Goal: Transaction & Acquisition: Purchase product/service

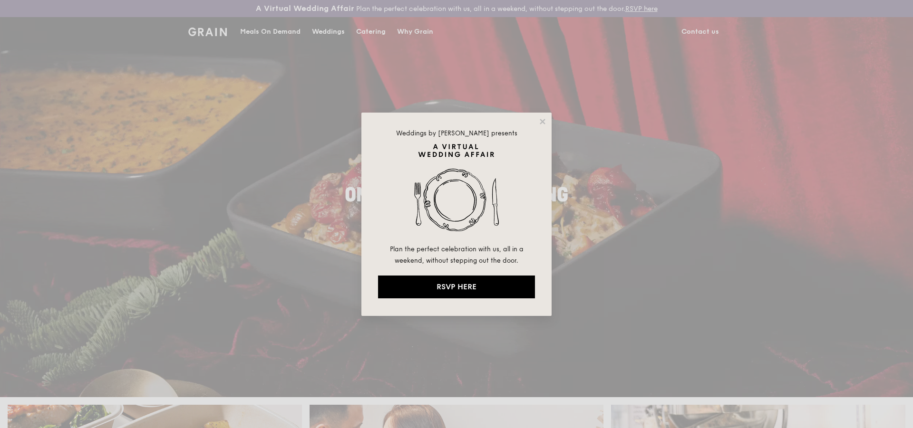
click at [543, 116] on div "Weddings by [PERSON_NAME] presents Plan the perfect celebration with us, all in…" at bounding box center [456, 214] width 190 height 203
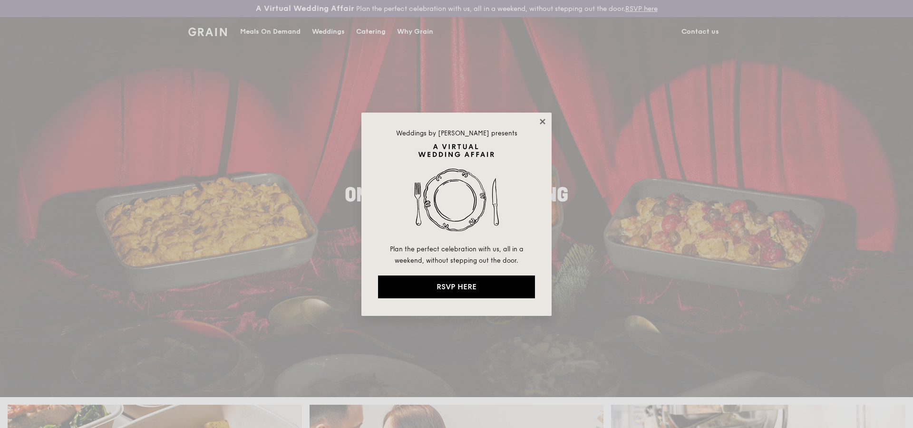
click at [540, 120] on icon at bounding box center [541, 121] width 5 height 5
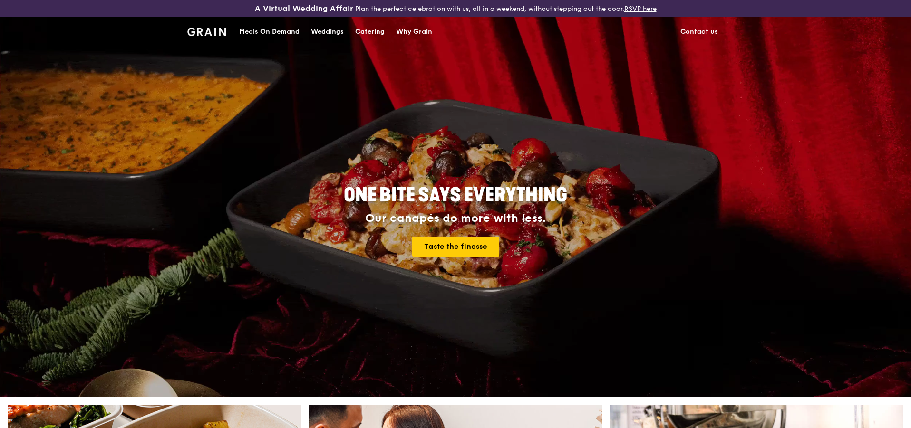
click at [276, 29] on div "Meals On Demand" at bounding box center [269, 32] width 60 height 29
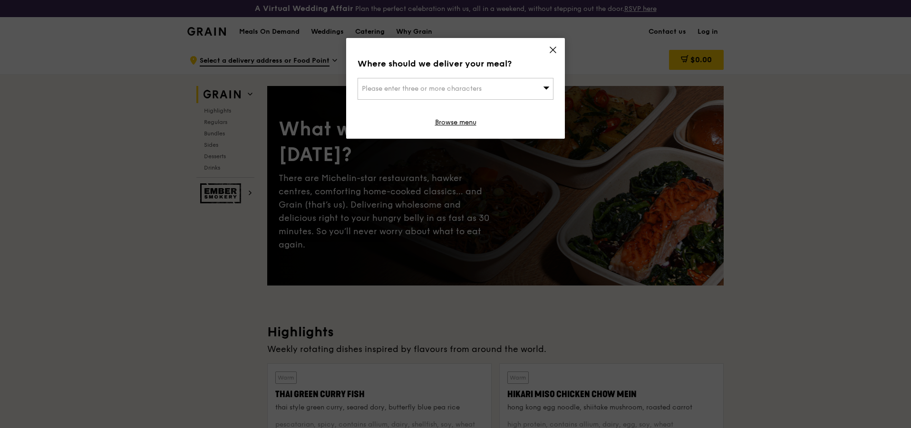
click at [552, 49] on icon at bounding box center [553, 50] width 6 height 6
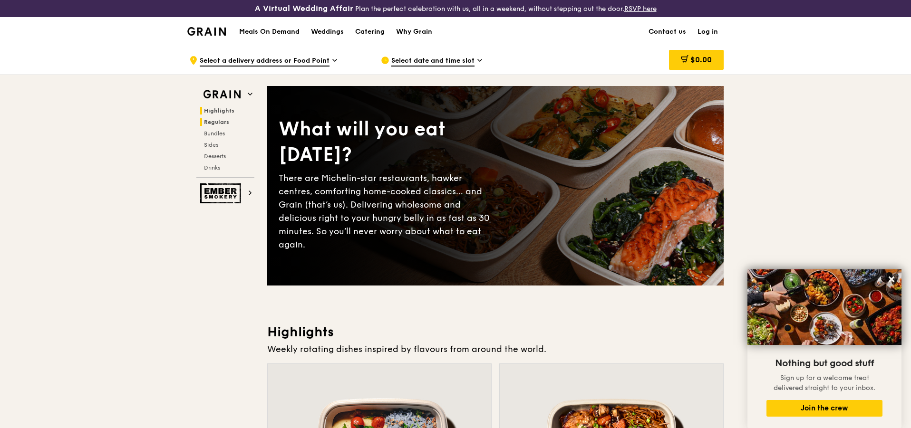
click at [216, 122] on span "Regulars" at bounding box center [216, 122] width 25 height 7
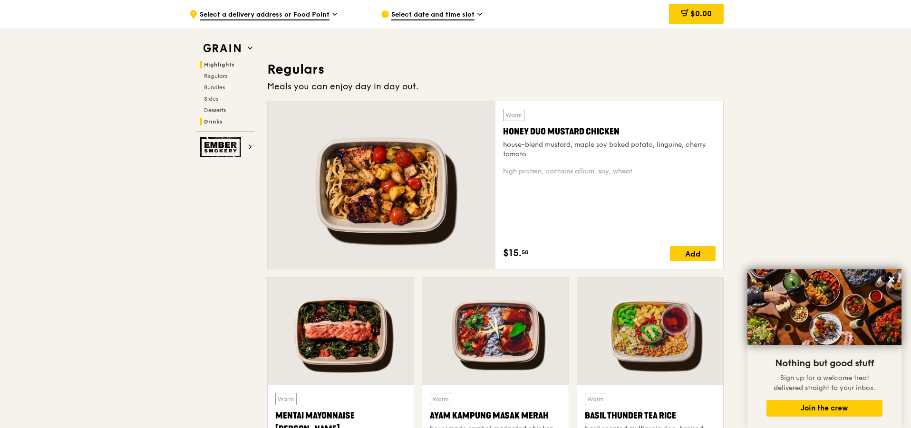
scroll to position [633, 0]
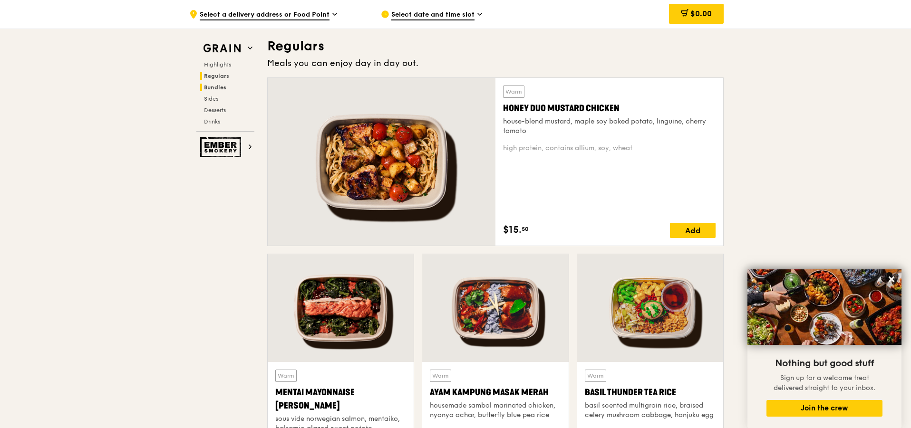
click at [213, 90] on span "Bundles" at bounding box center [215, 87] width 22 height 7
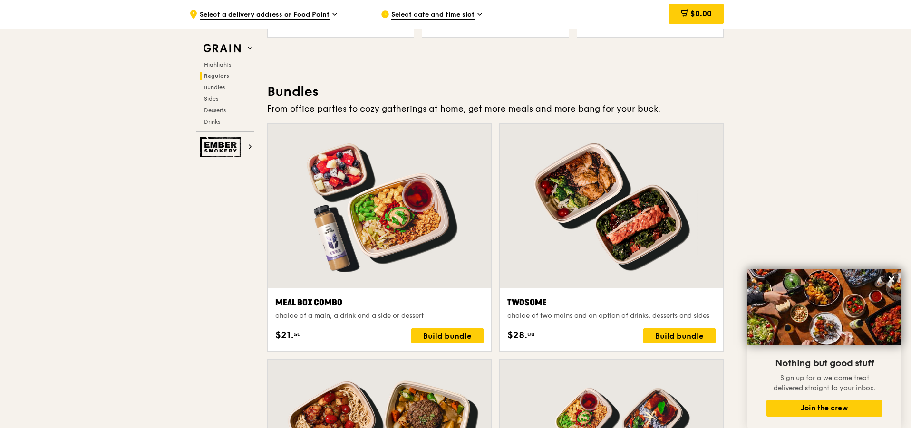
scroll to position [1281, 0]
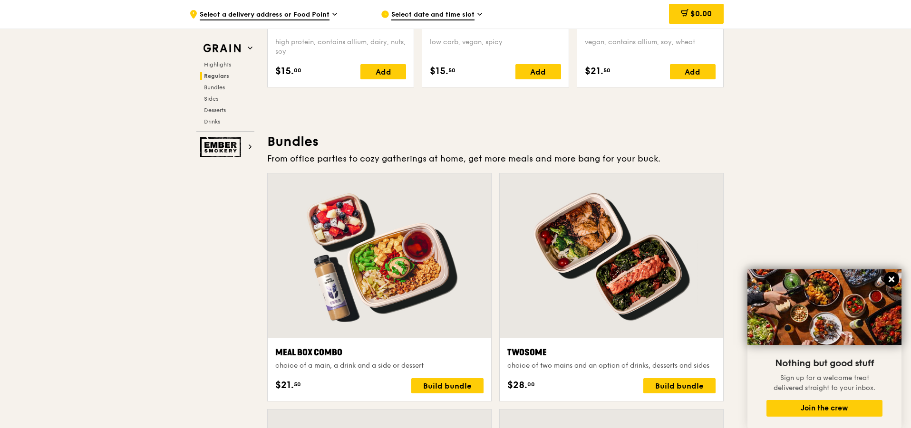
click at [890, 281] on icon at bounding box center [891, 280] width 6 height 6
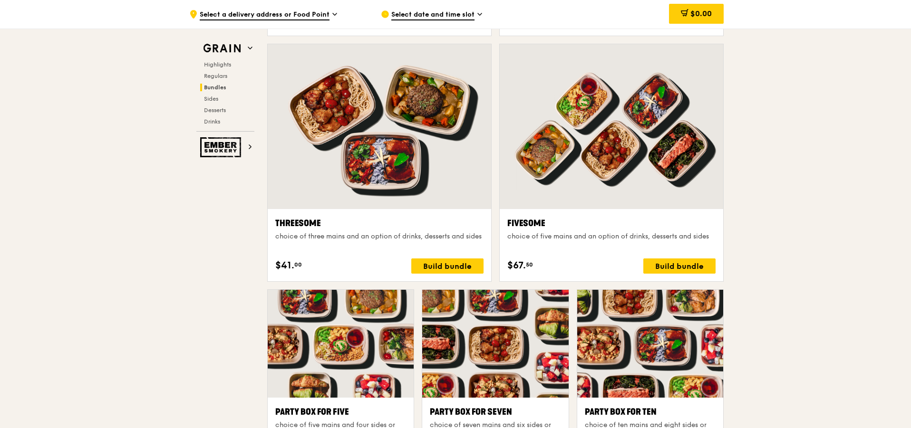
scroll to position [1757, 0]
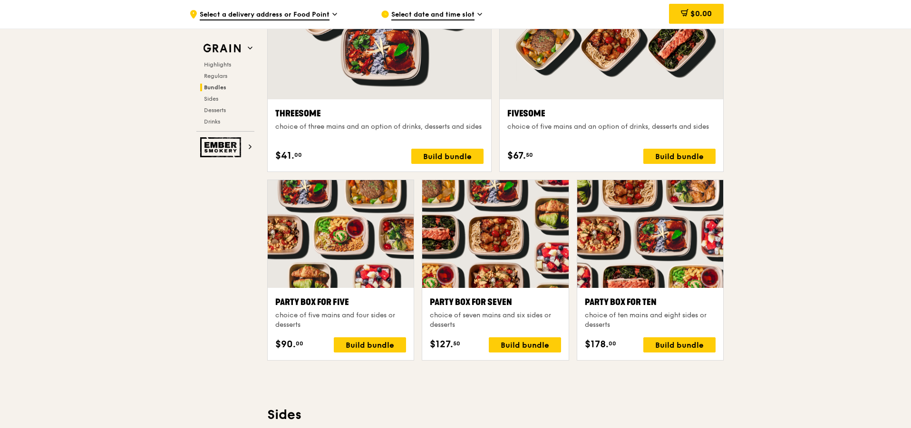
click at [259, 11] on span "Select a delivery address or Food Point" at bounding box center [265, 15] width 130 height 10
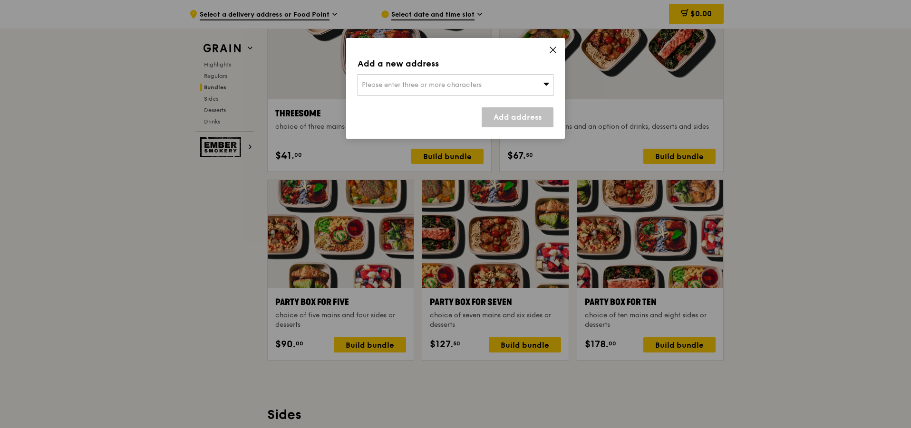
click at [510, 84] on div "Please enter three or more characters" at bounding box center [455, 85] width 196 height 22
type input "9"
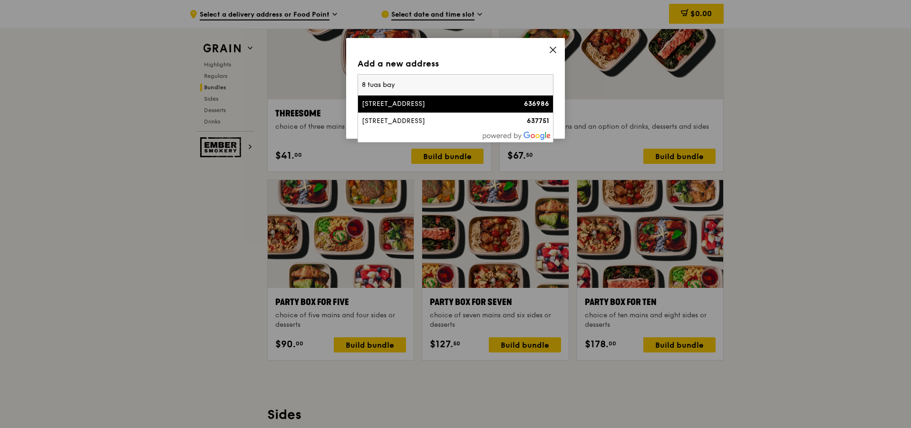
type input "8 tuas bay"
click at [458, 108] on div "[STREET_ADDRESS]" at bounding box center [432, 104] width 141 height 10
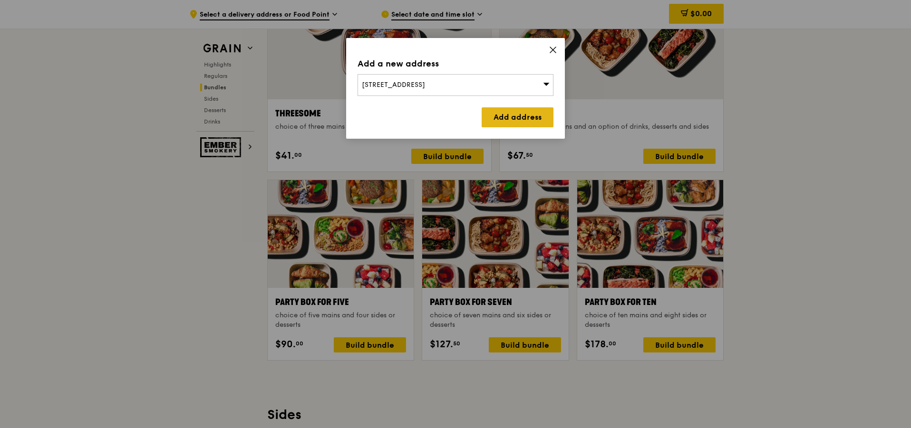
click at [503, 119] on link "Add address" at bounding box center [517, 117] width 72 height 20
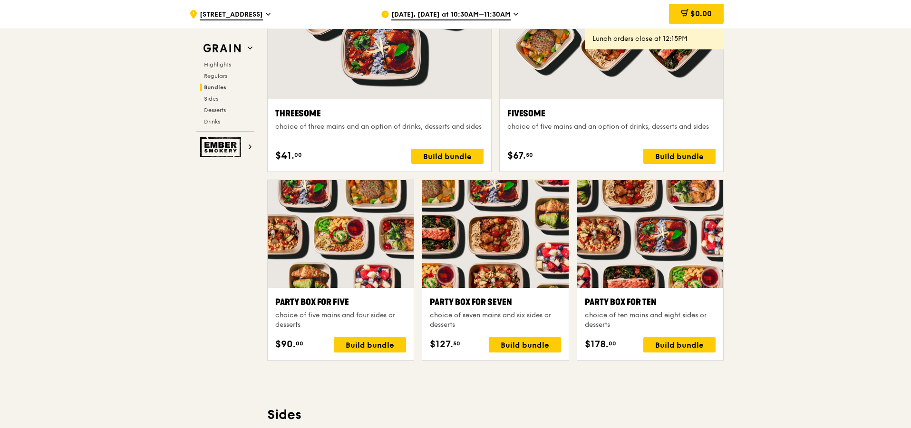
click at [462, 14] on span "[DATE], [DATE] at 10:30AM–11:30AM" at bounding box center [450, 15] width 119 height 10
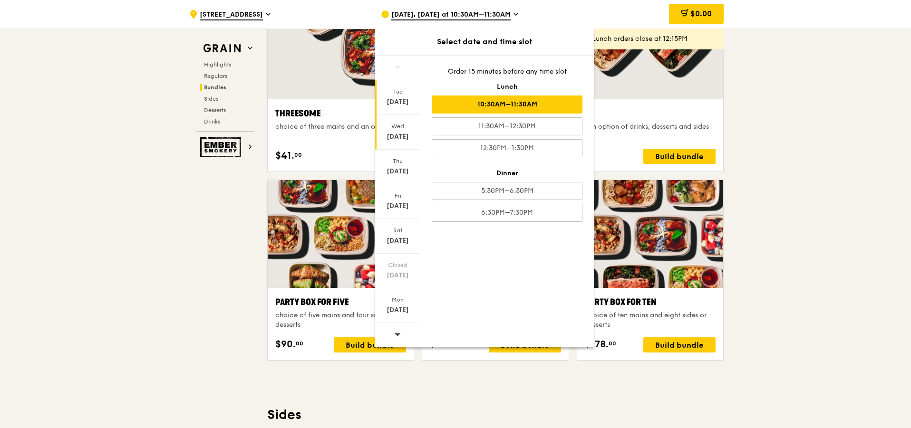
click at [404, 132] on div "[DATE]" at bounding box center [397, 137] width 42 height 10
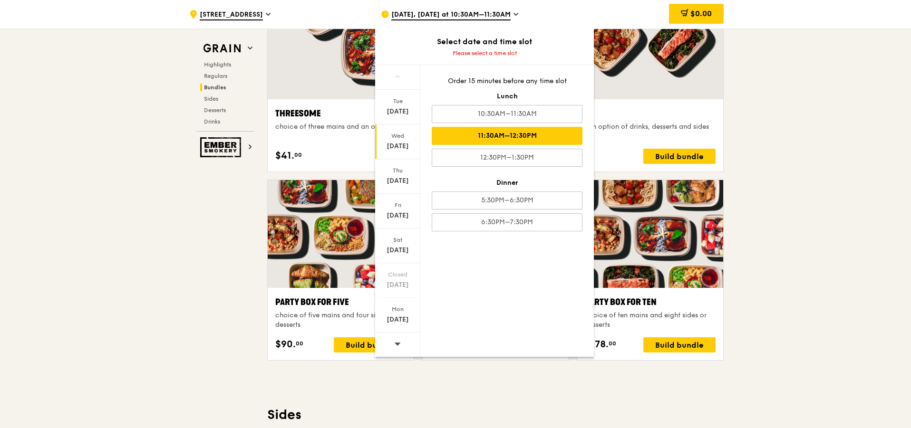
click at [552, 129] on div "11:30AM–12:30PM" at bounding box center [507, 136] width 151 height 18
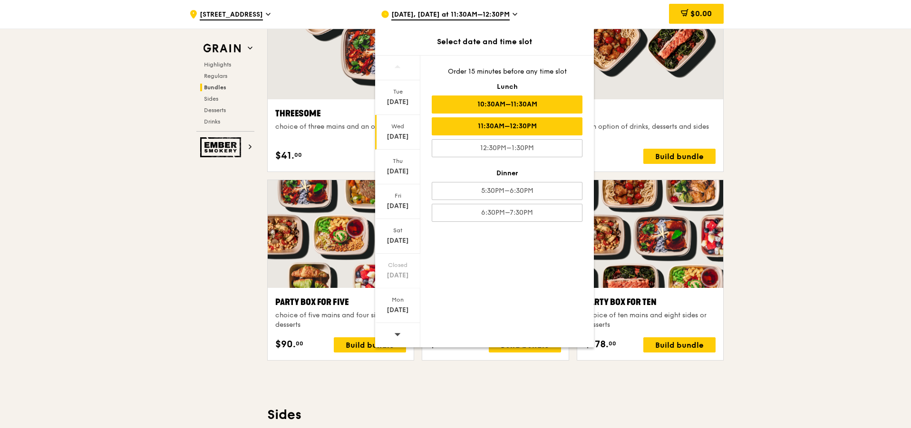
click at [510, 108] on div "10:30AM–11:30AM" at bounding box center [507, 105] width 151 height 18
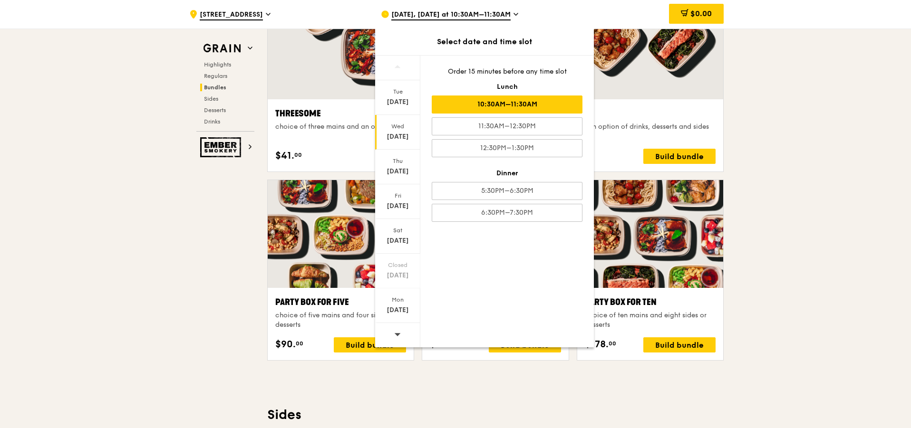
click at [770, 148] on div ".cls-1 { fill: none; stroke: #fff; stroke-linecap: round; stroke-linejoin: roun…" at bounding box center [455, 291] width 911 height 4004
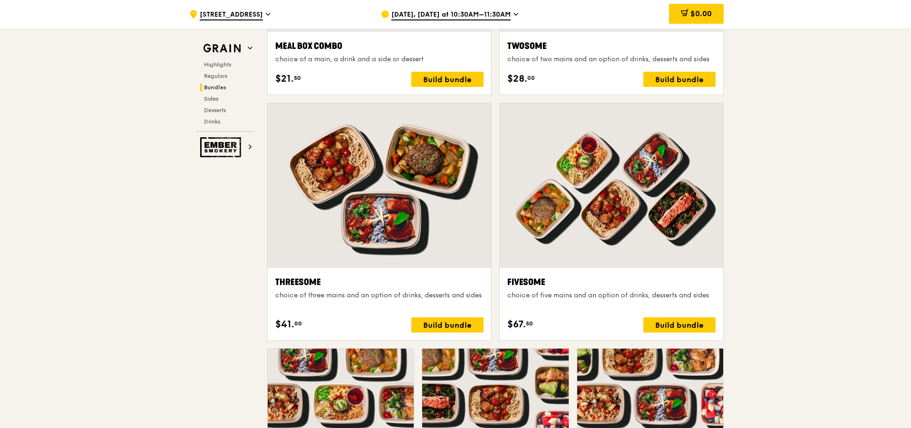
scroll to position [1567, 0]
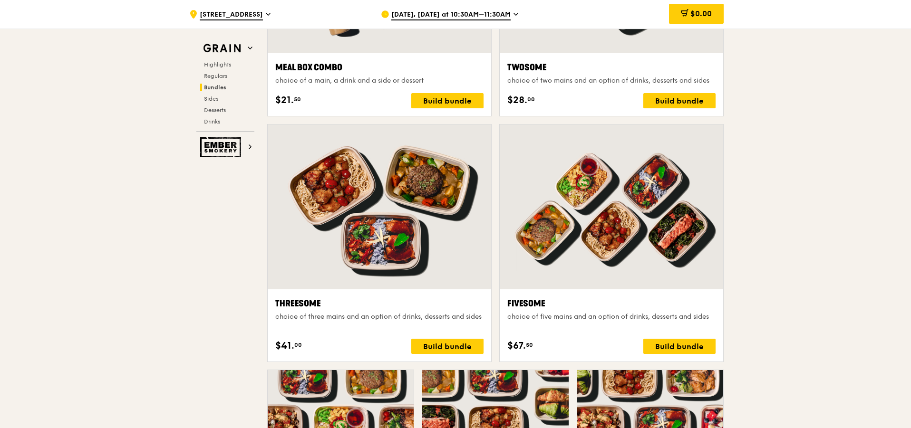
click at [222, 86] on span "Bundles" at bounding box center [215, 87] width 22 height 7
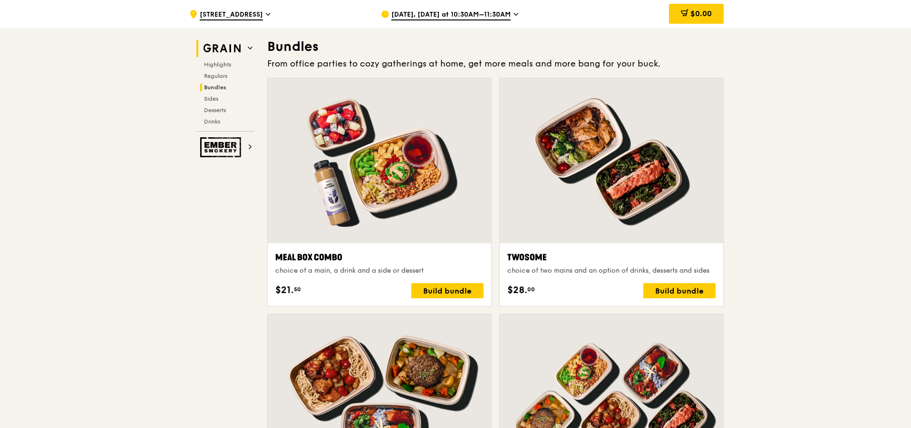
click at [219, 54] on img at bounding box center [222, 48] width 44 height 17
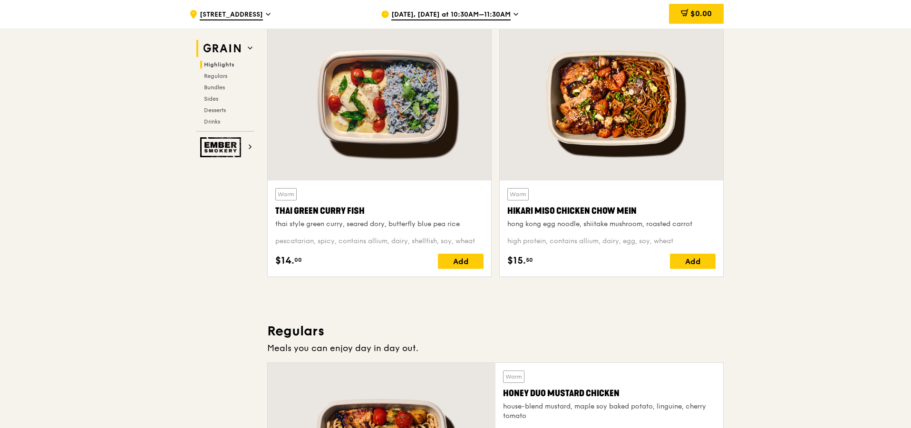
scroll to position [285, 0]
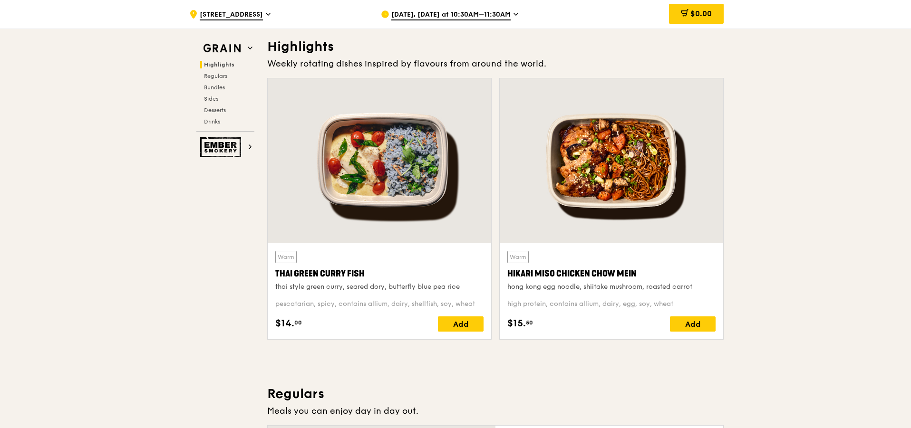
click at [219, 61] on span "Highlights" at bounding box center [219, 64] width 30 height 7
click at [219, 69] on div "Highlights Regulars Bundles Sides Desserts Drinks" at bounding box center [225, 93] width 58 height 65
click at [219, 75] on span "Regulars" at bounding box center [216, 76] width 25 height 7
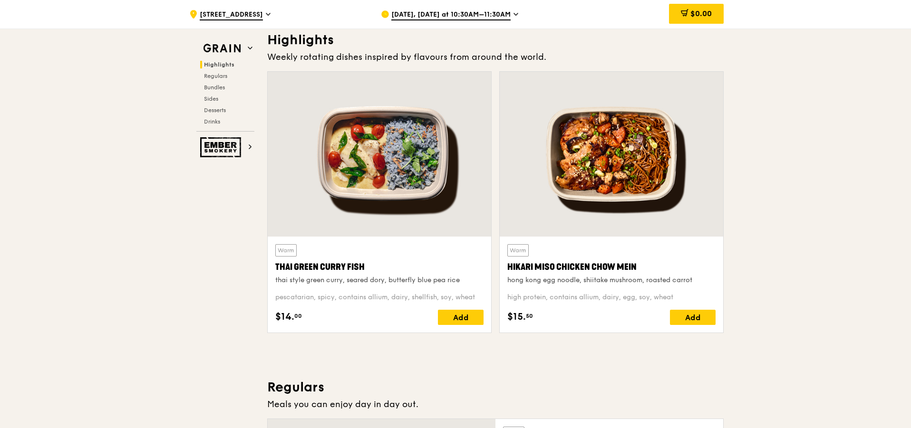
scroll to position [300, 0]
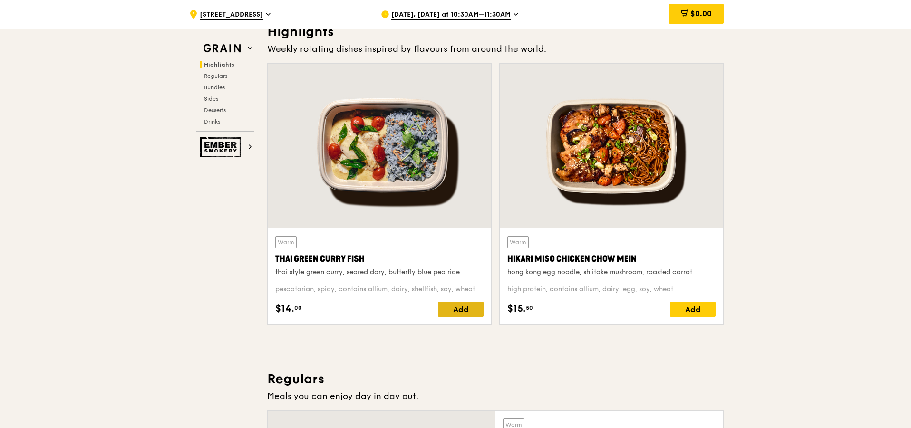
click at [455, 303] on div "Add" at bounding box center [461, 309] width 46 height 15
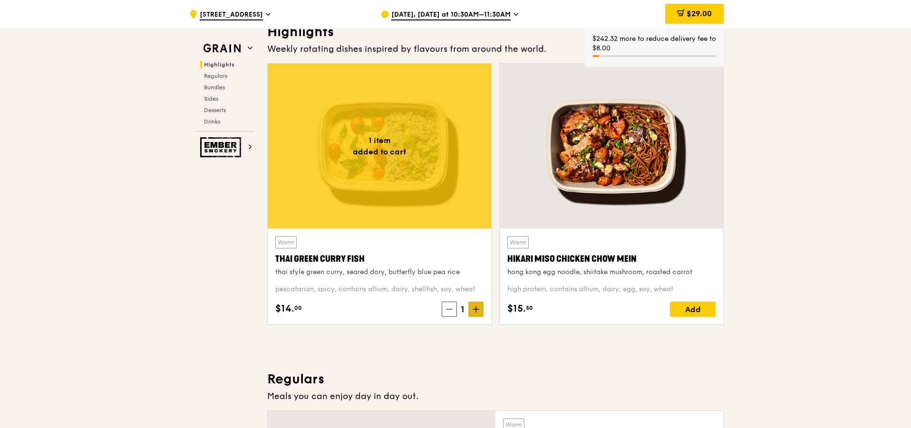
click at [476, 305] on span at bounding box center [475, 309] width 15 height 15
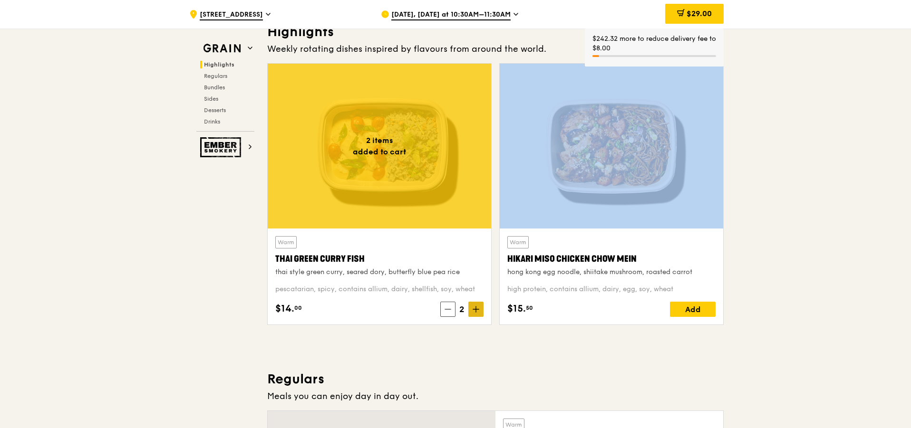
click at [476, 306] on span at bounding box center [475, 309] width 15 height 15
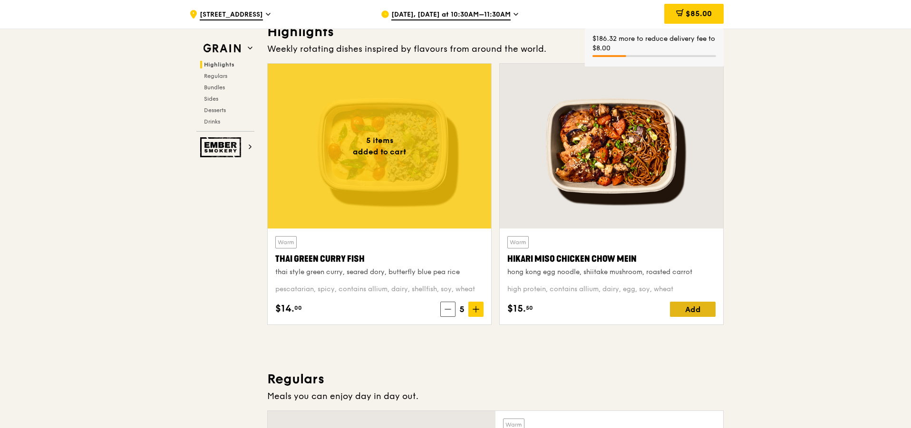
click at [700, 311] on div "Add" at bounding box center [693, 309] width 46 height 15
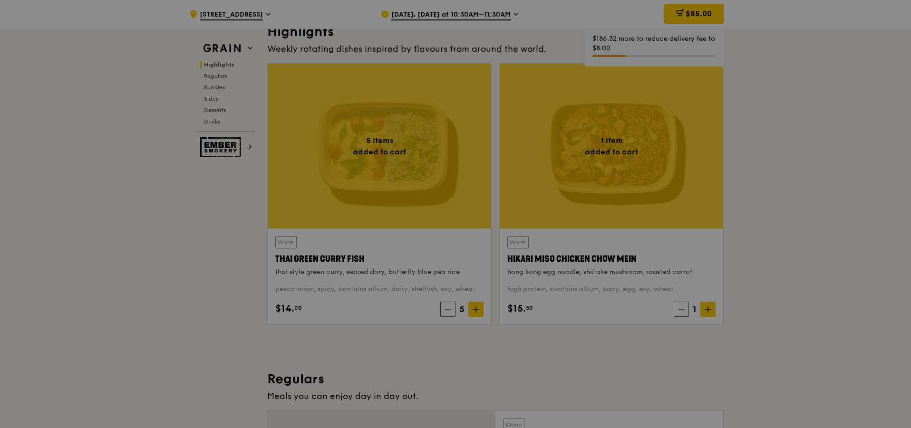
click at [707, 311] on div at bounding box center [455, 214] width 911 height 428
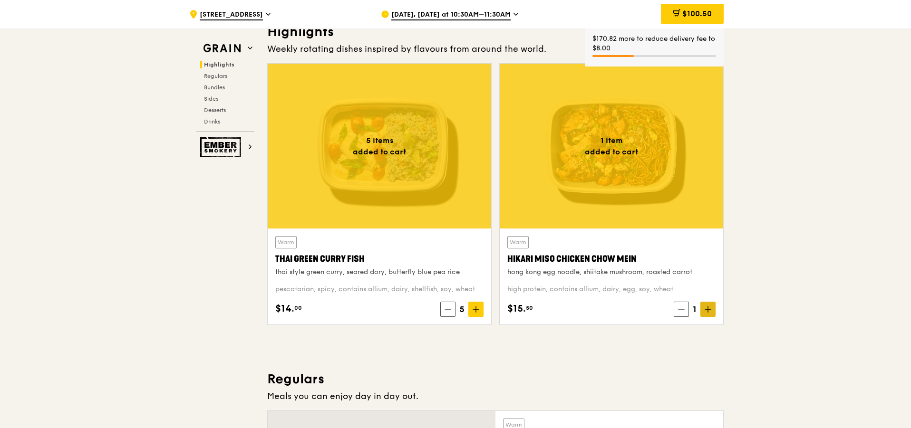
click at [708, 310] on icon at bounding box center [708, 310] width 0 height 6
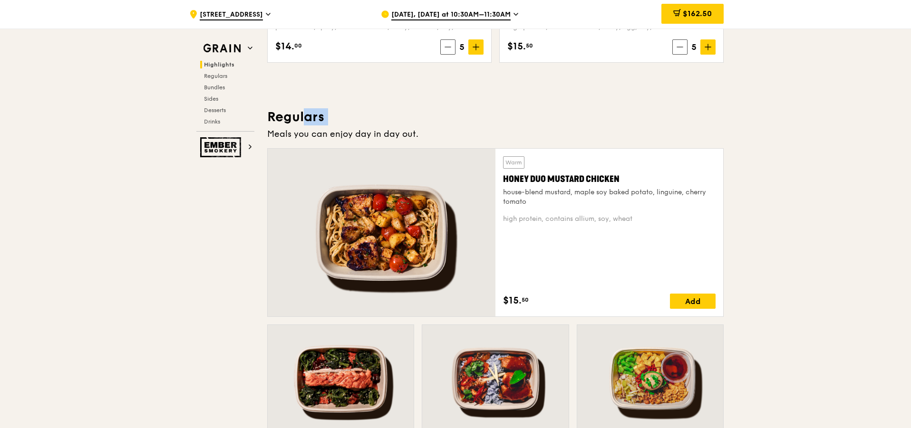
scroll to position [585, 0]
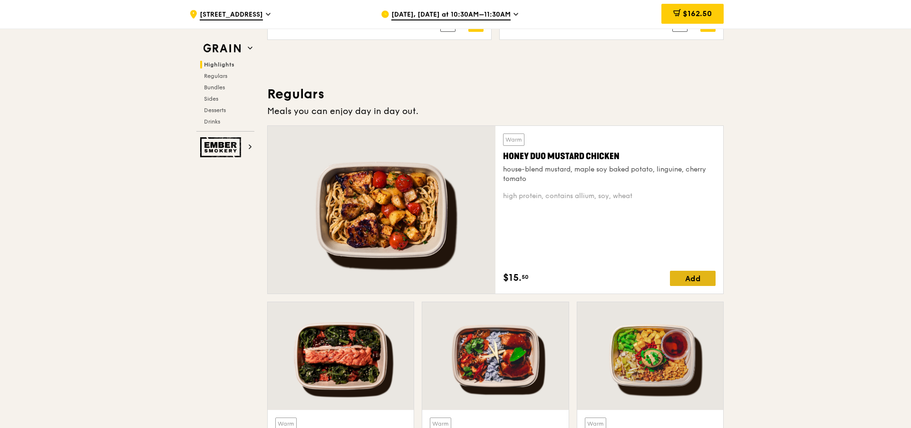
click at [688, 286] on div "Add" at bounding box center [693, 278] width 46 height 15
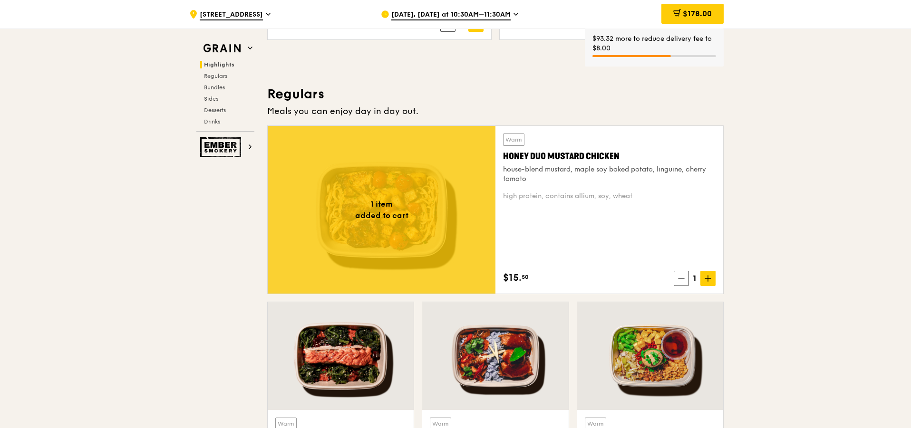
click at [713, 280] on span at bounding box center [707, 278] width 15 height 15
click at [712, 282] on span at bounding box center [707, 278] width 15 height 15
click at [713, 284] on span at bounding box center [707, 278] width 15 height 15
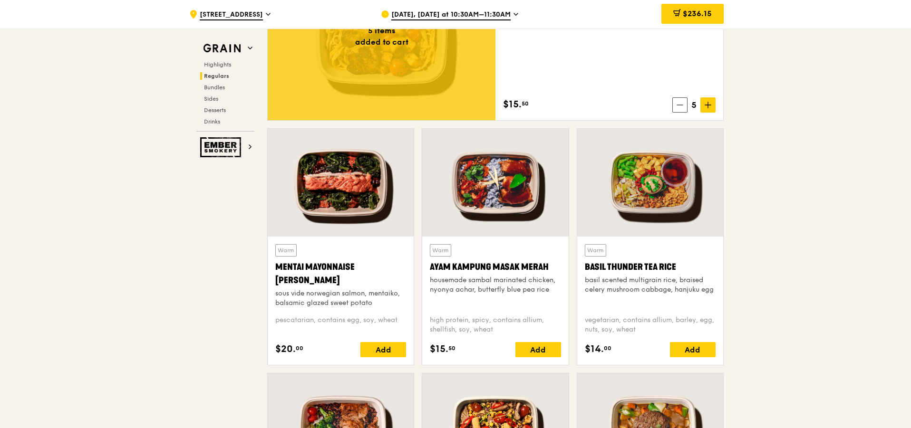
scroll to position [775, 0]
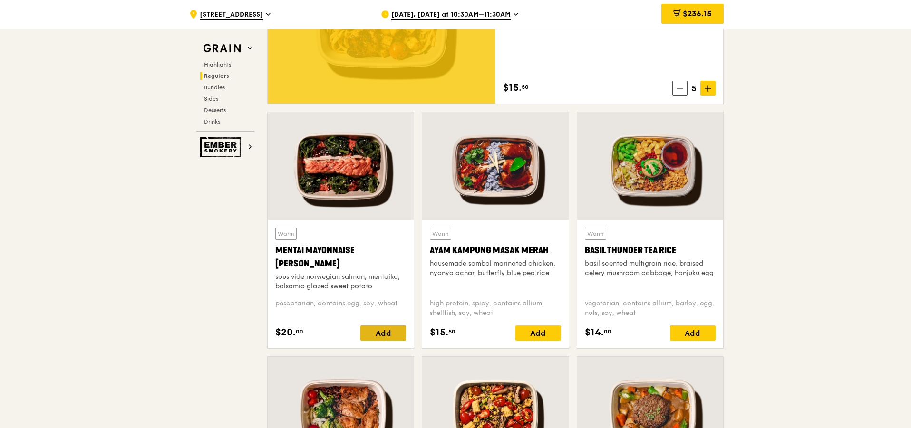
click at [387, 336] on div "Add" at bounding box center [383, 333] width 46 height 15
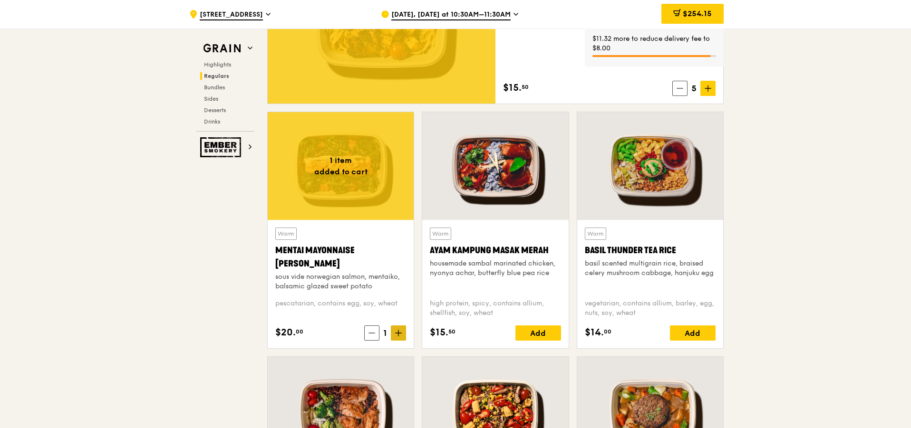
click at [398, 329] on span at bounding box center [398, 333] width 15 height 15
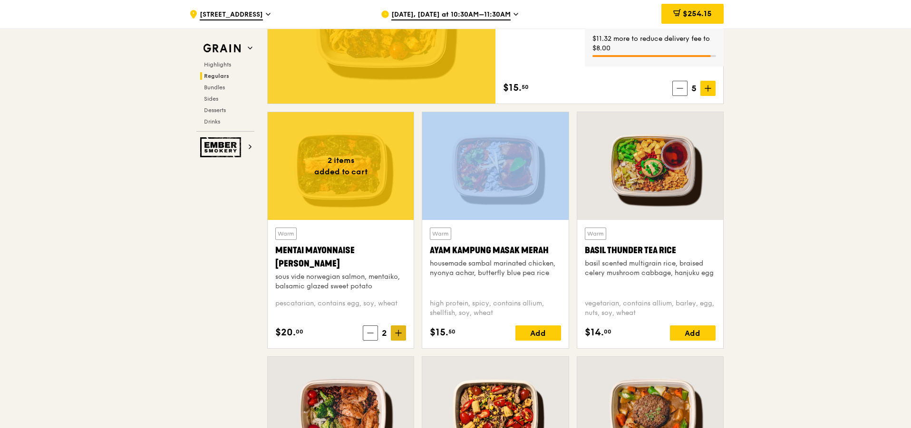
click at [398, 329] on span at bounding box center [398, 333] width 15 height 15
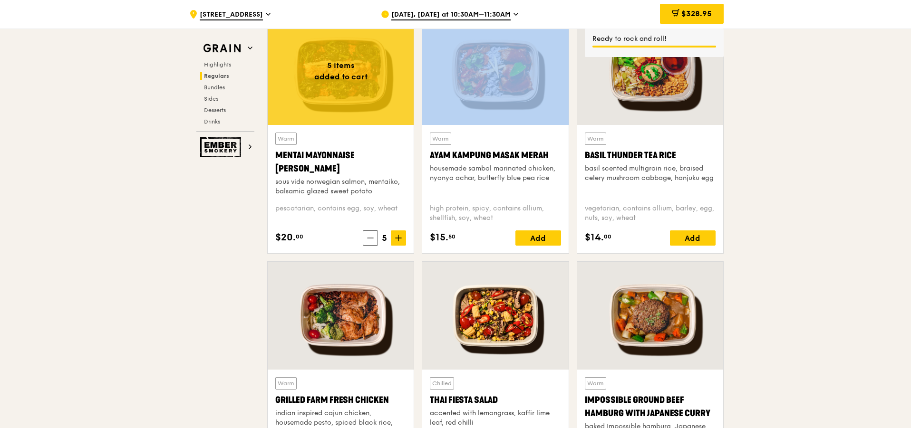
scroll to position [770, 0]
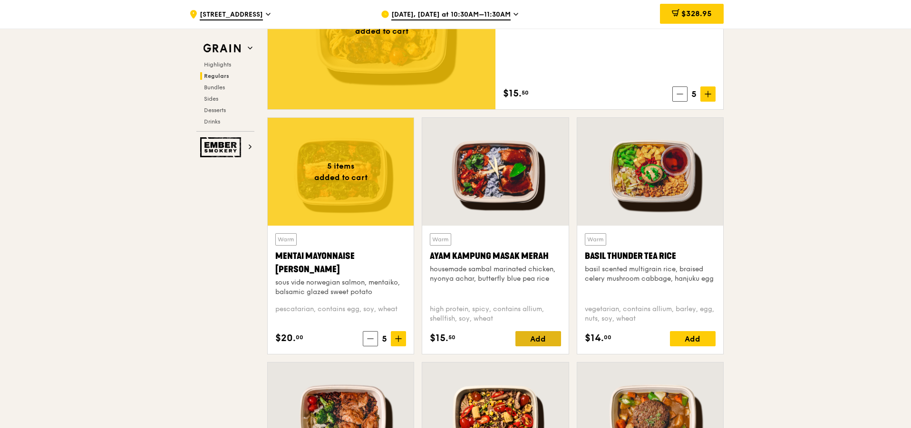
click at [539, 336] on div "Add" at bounding box center [538, 338] width 46 height 15
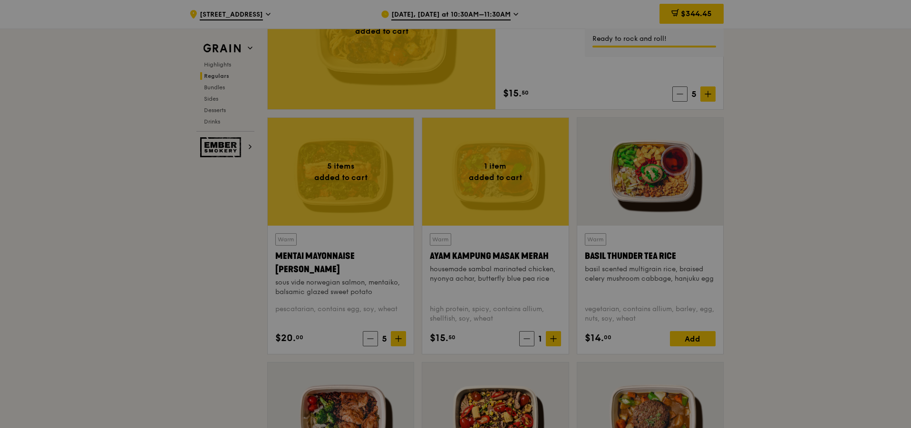
click at [552, 335] on div at bounding box center [455, 214] width 911 height 428
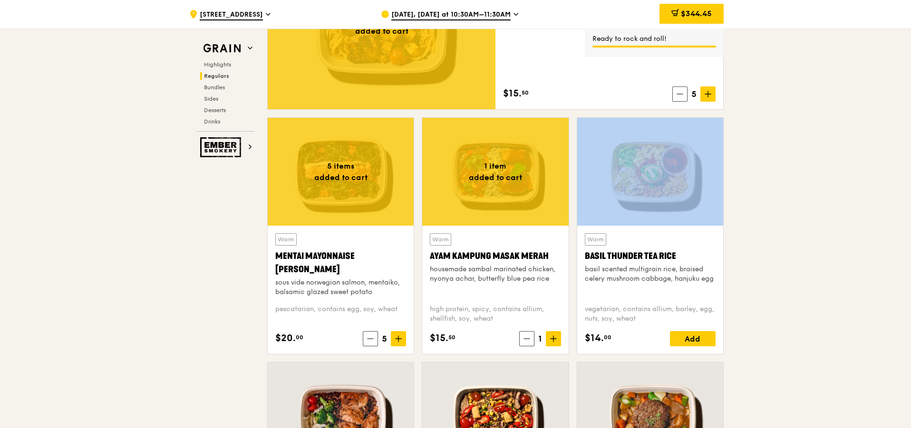
click at [552, 335] on span at bounding box center [553, 338] width 15 height 15
click at [552, 336] on span at bounding box center [553, 338] width 15 height 15
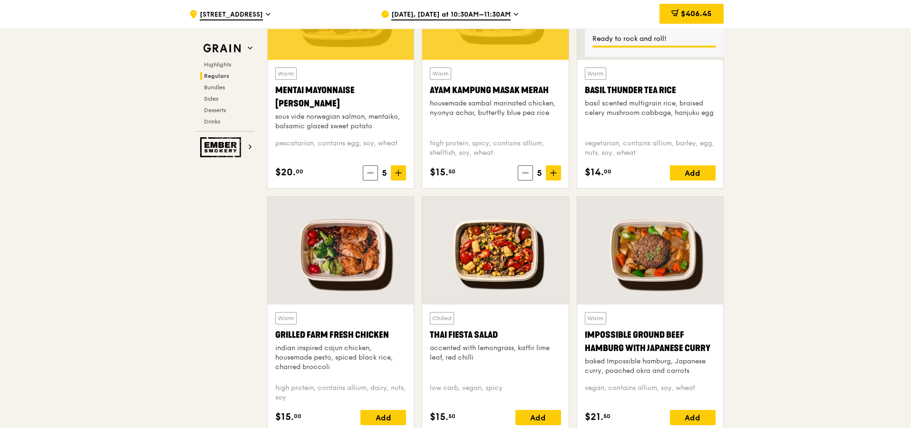
scroll to position [960, 0]
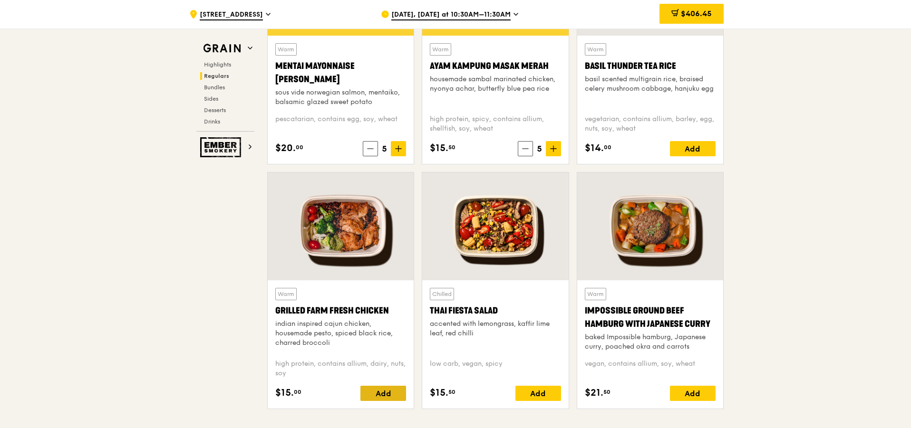
click at [398, 391] on div "Add" at bounding box center [383, 393] width 46 height 15
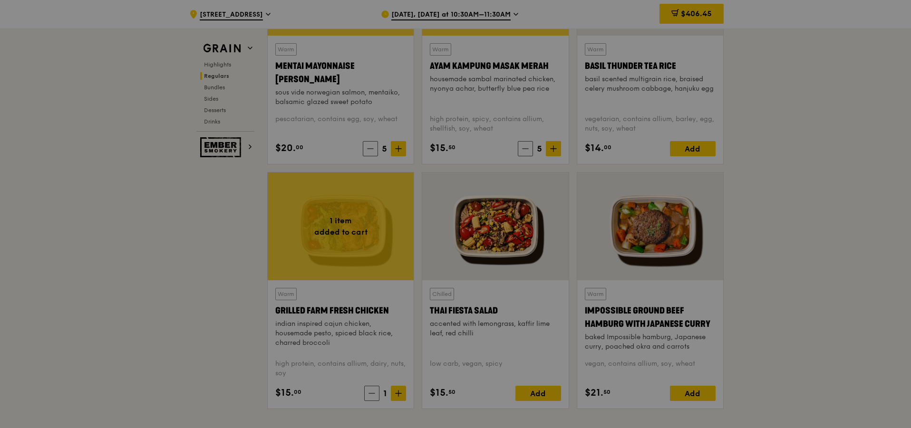
click at [398, 390] on div at bounding box center [455, 214] width 911 height 428
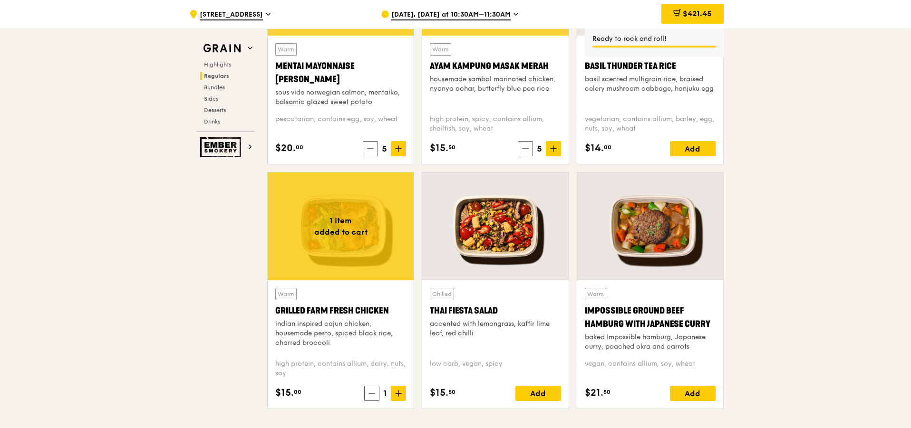
click at [398, 390] on icon at bounding box center [398, 393] width 7 height 7
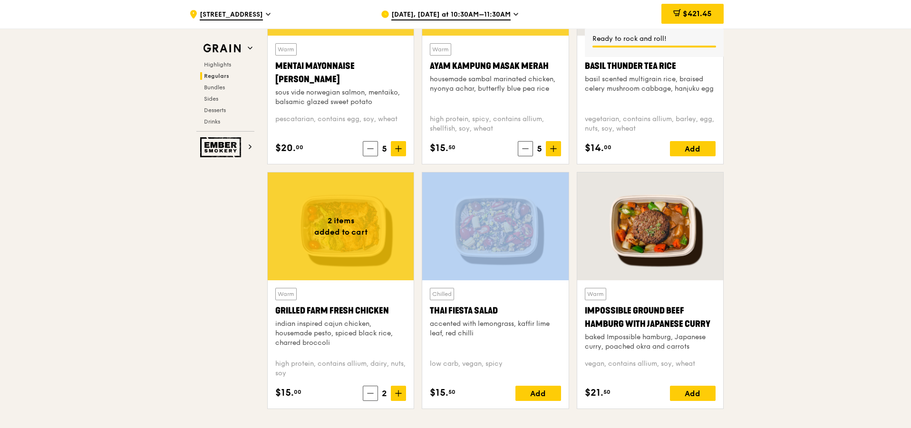
click at [398, 390] on icon at bounding box center [398, 393] width 7 height 7
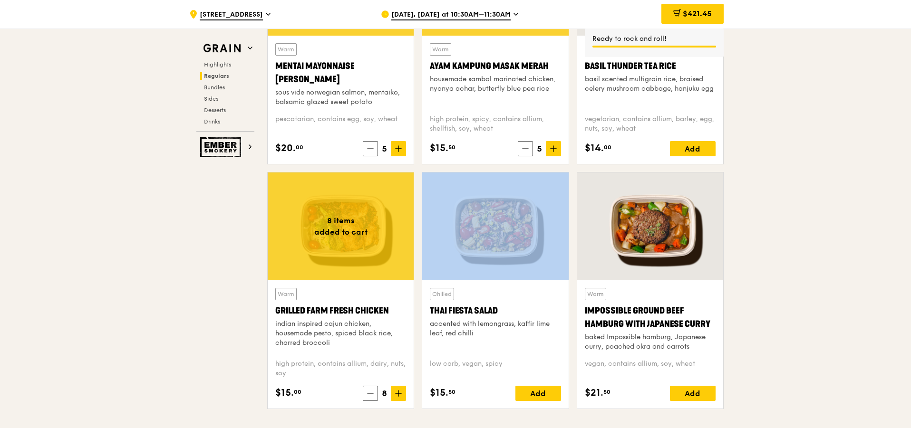
click at [398, 390] on icon at bounding box center [398, 393] width 7 height 7
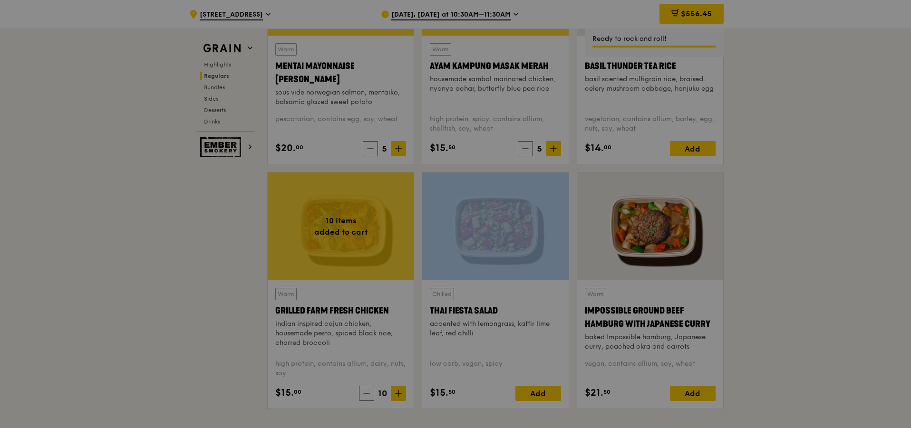
type input "10"
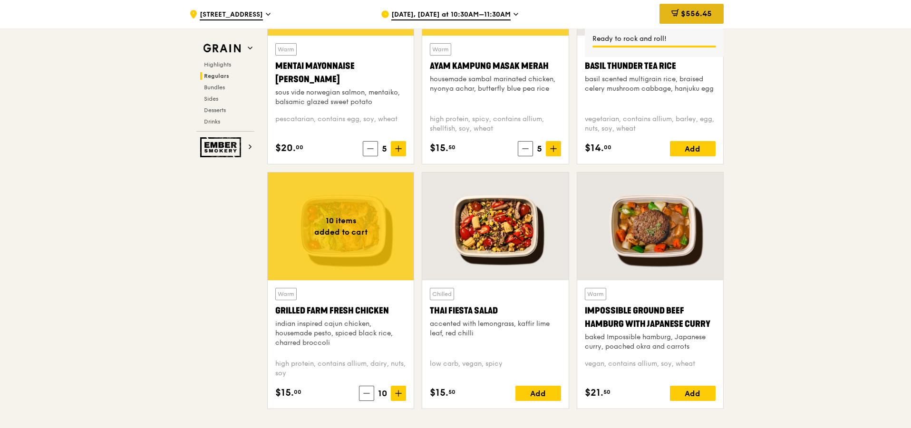
click at [676, 16] on icon at bounding box center [675, 13] width 8 height 8
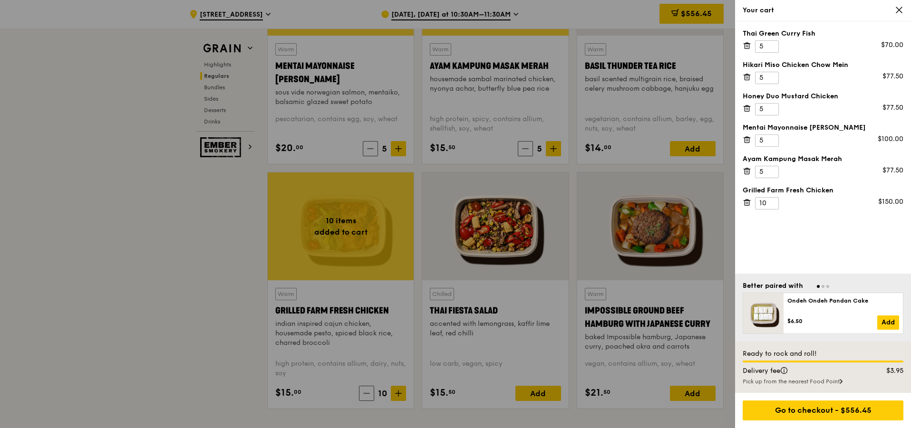
click at [748, 42] on icon at bounding box center [746, 45] width 9 height 9
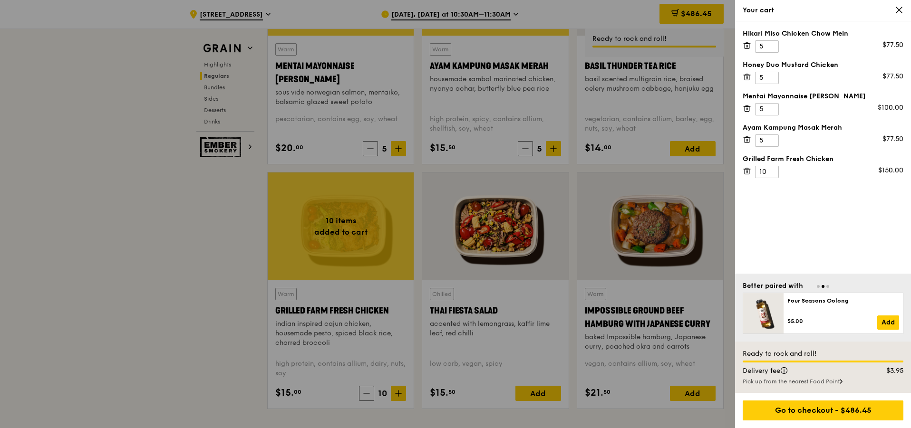
click at [120, 291] on div at bounding box center [455, 214] width 911 height 428
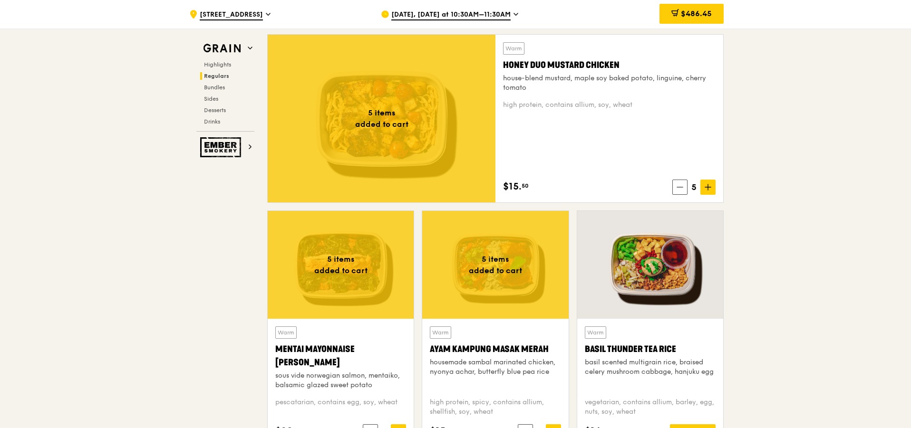
scroll to position [770, 0]
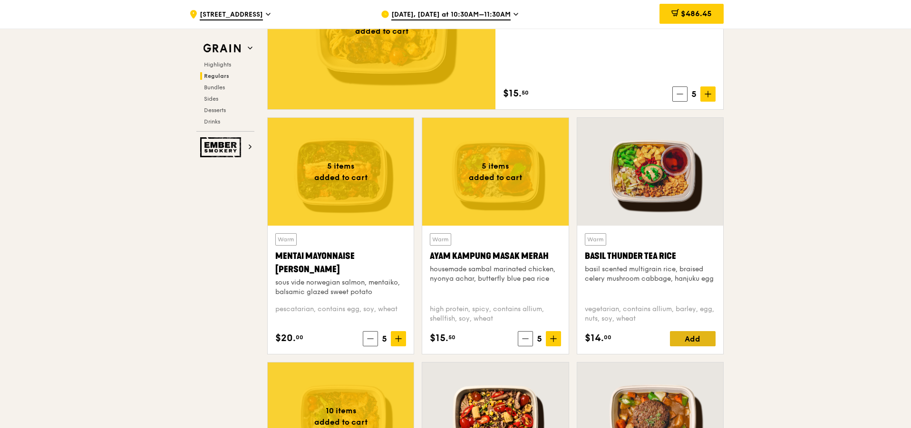
click at [691, 336] on div "Add" at bounding box center [693, 338] width 46 height 15
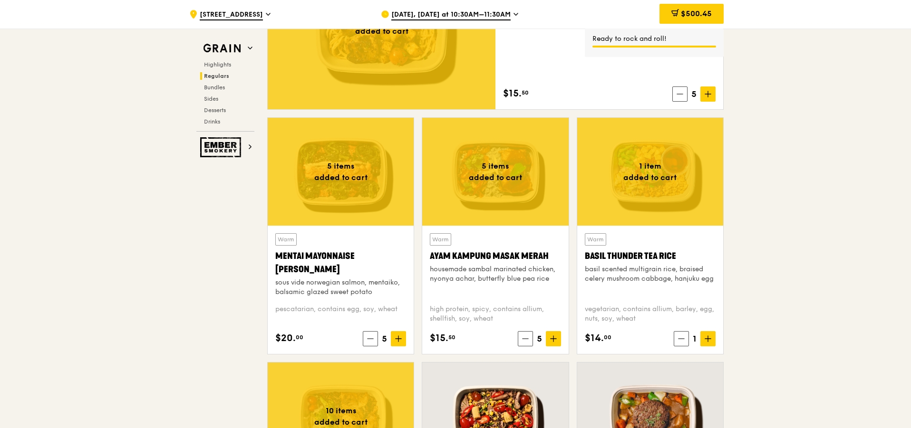
click at [708, 340] on icon at bounding box center [707, 339] width 7 height 7
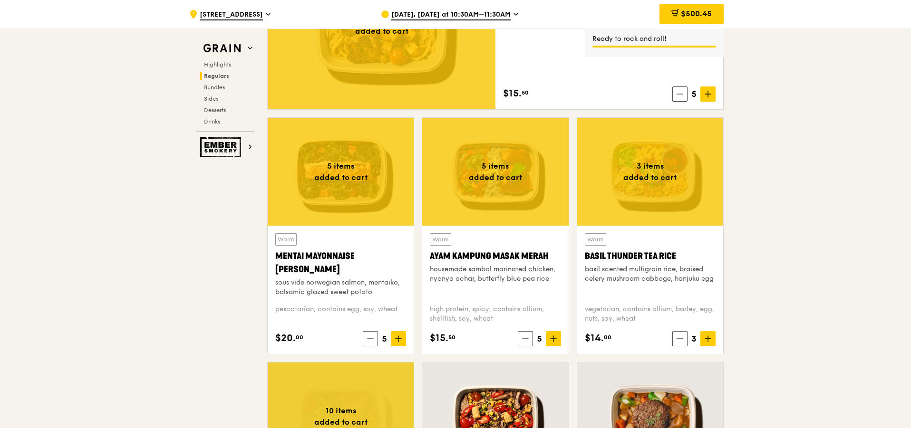
click at [708, 340] on icon at bounding box center [707, 339] width 7 height 7
click at [709, 340] on icon at bounding box center [707, 339] width 7 height 7
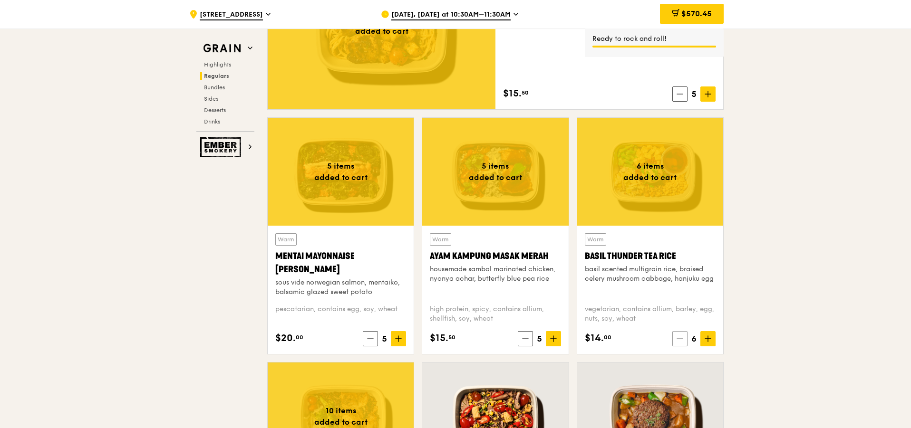
click at [683, 342] on icon at bounding box center [679, 339] width 7 height 7
click at [711, 16] on span "$556.45" at bounding box center [696, 13] width 31 height 9
